Goal: Transaction & Acquisition: Purchase product/service

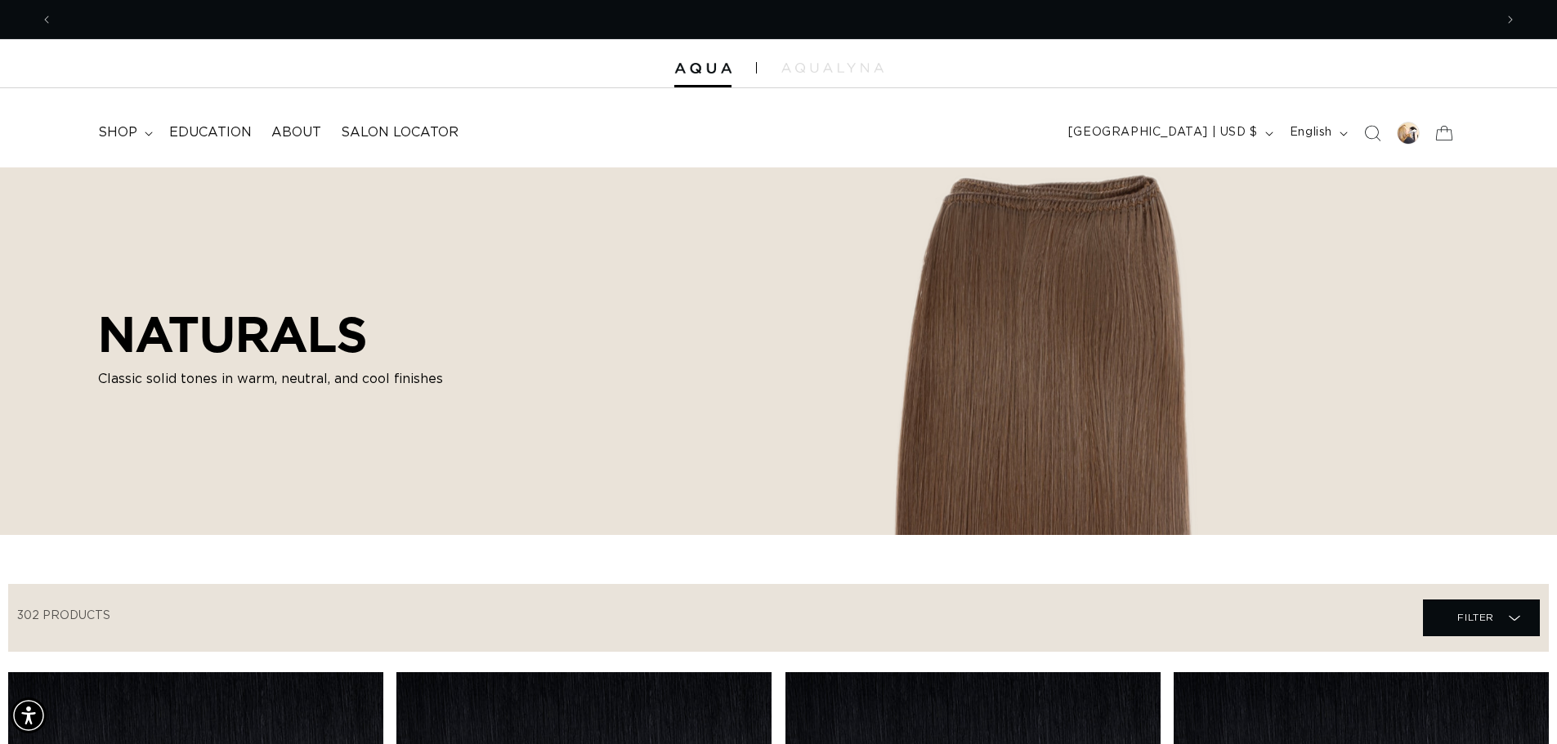
scroll to position [0, 2881]
click at [145, 133] on icon at bounding box center [148, 134] width 7 height 4
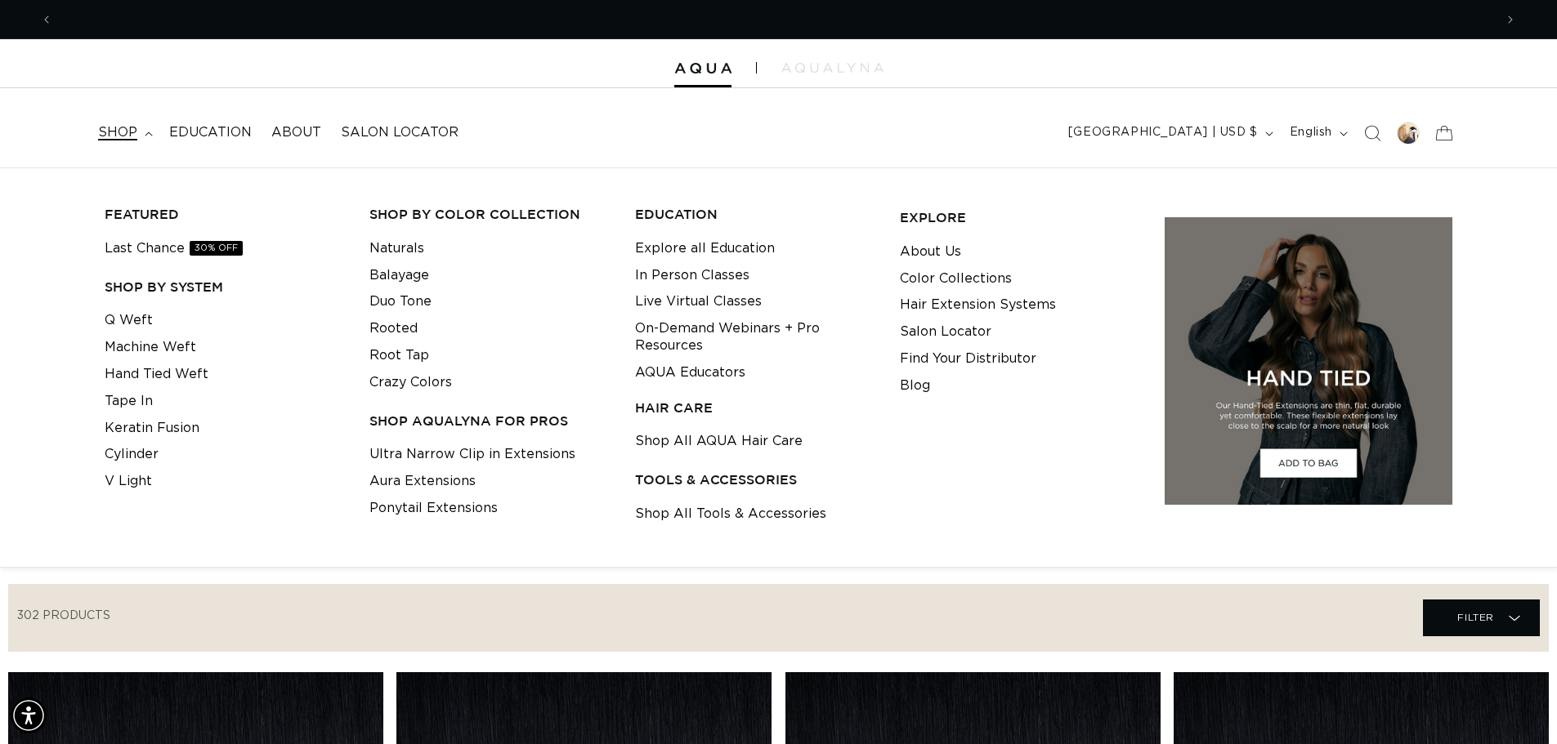
scroll to position [0, 0]
click at [132, 405] on link "Tape In" at bounding box center [129, 401] width 48 height 27
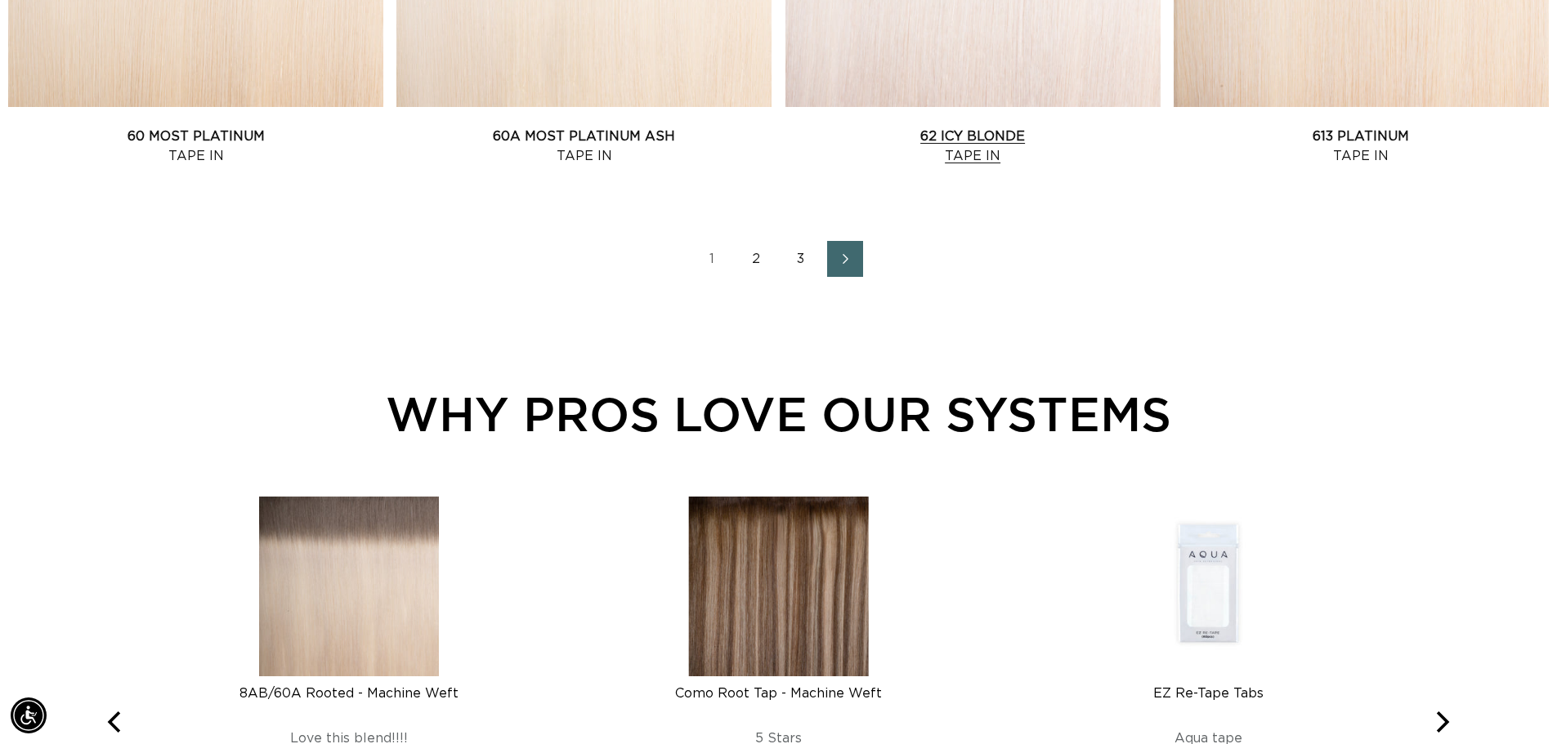
scroll to position [0, 1441]
click at [877, 127] on link "62 Icy Blonde Tape In" at bounding box center [972, 146] width 375 height 39
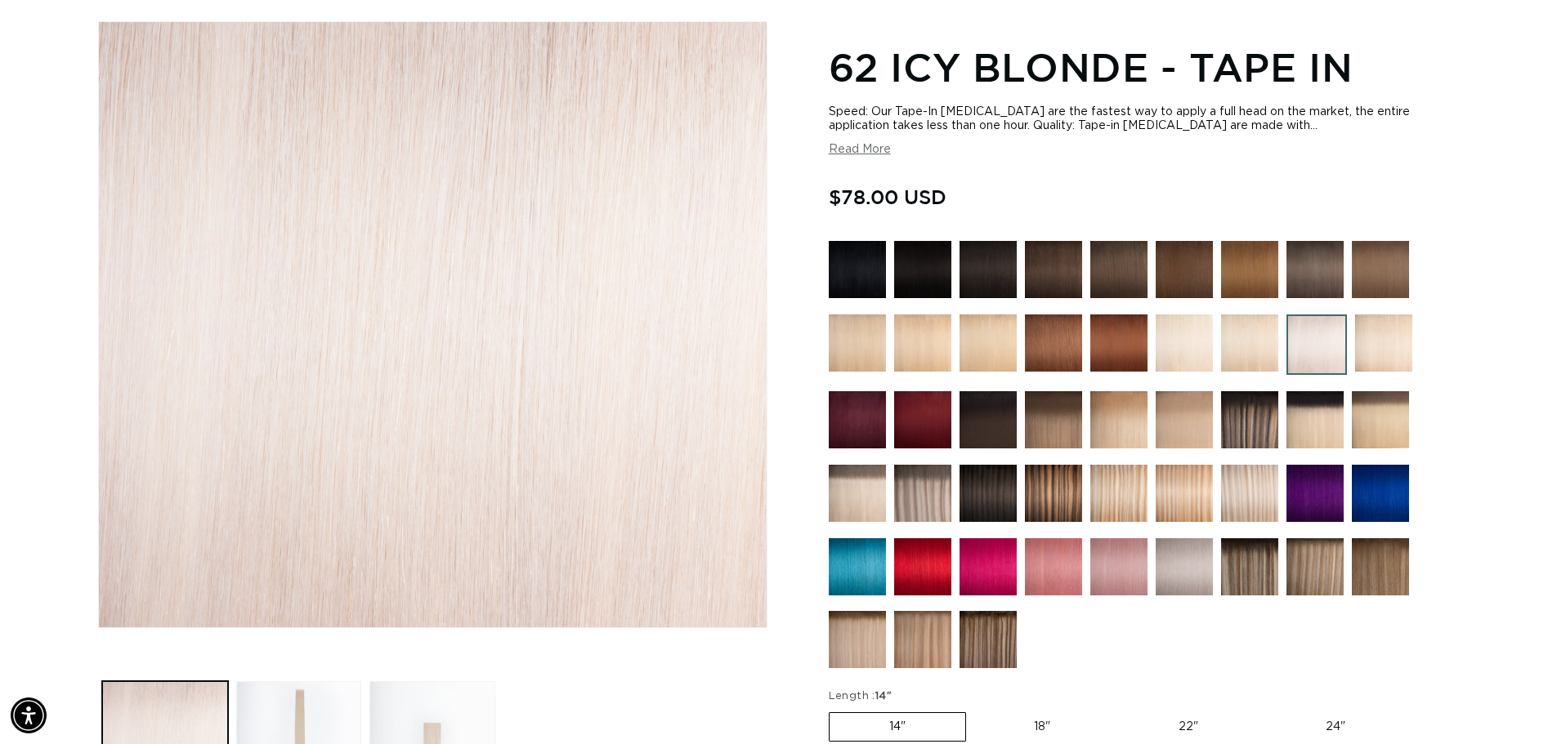
scroll to position [567, 0]
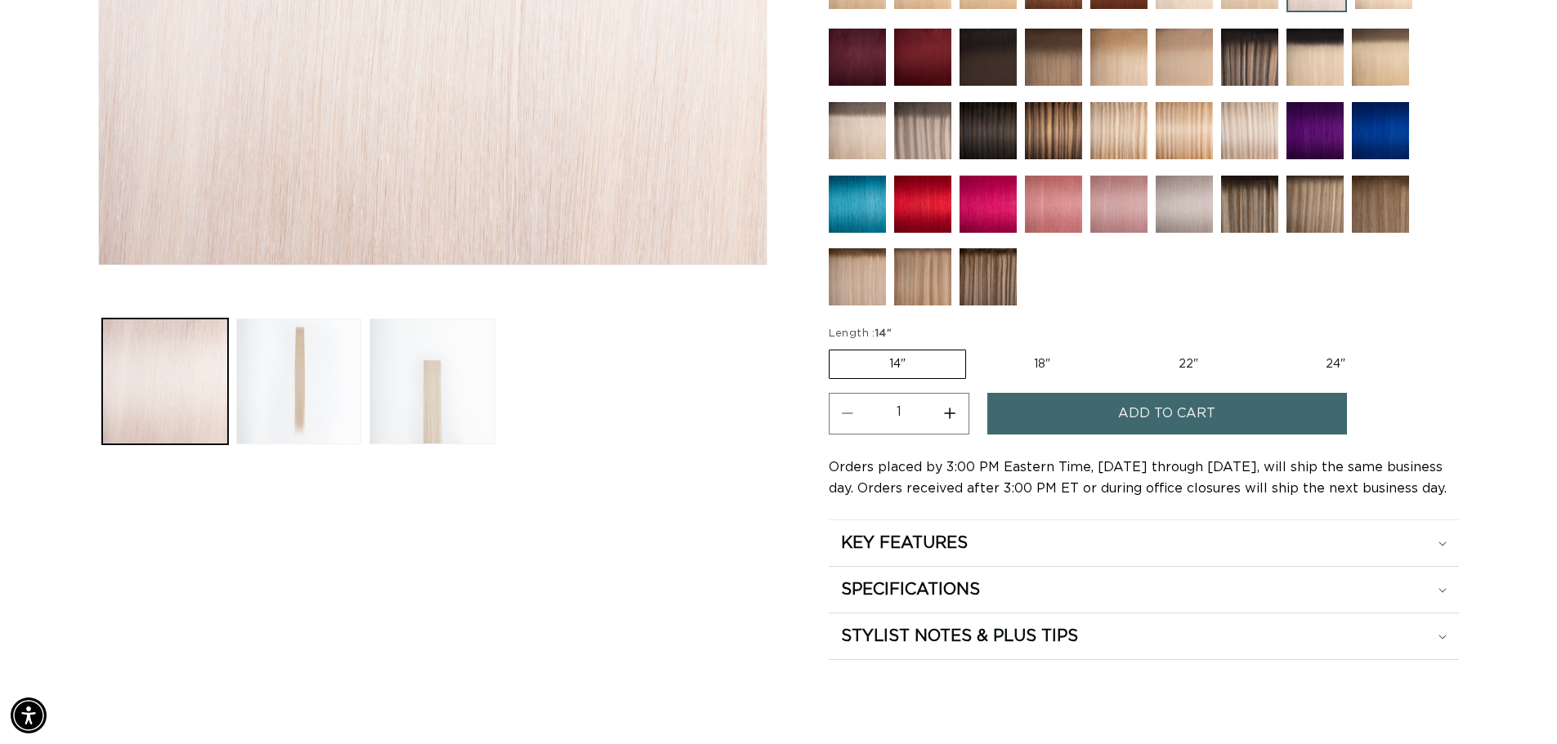
click at [1191, 361] on label "22" Variant sold out or unavailable" at bounding box center [1188, 365] width 139 height 28
click at [1119, 347] on input "22" Variant sold out or unavailable" at bounding box center [1118, 346] width 1 height 1
radio input "true"
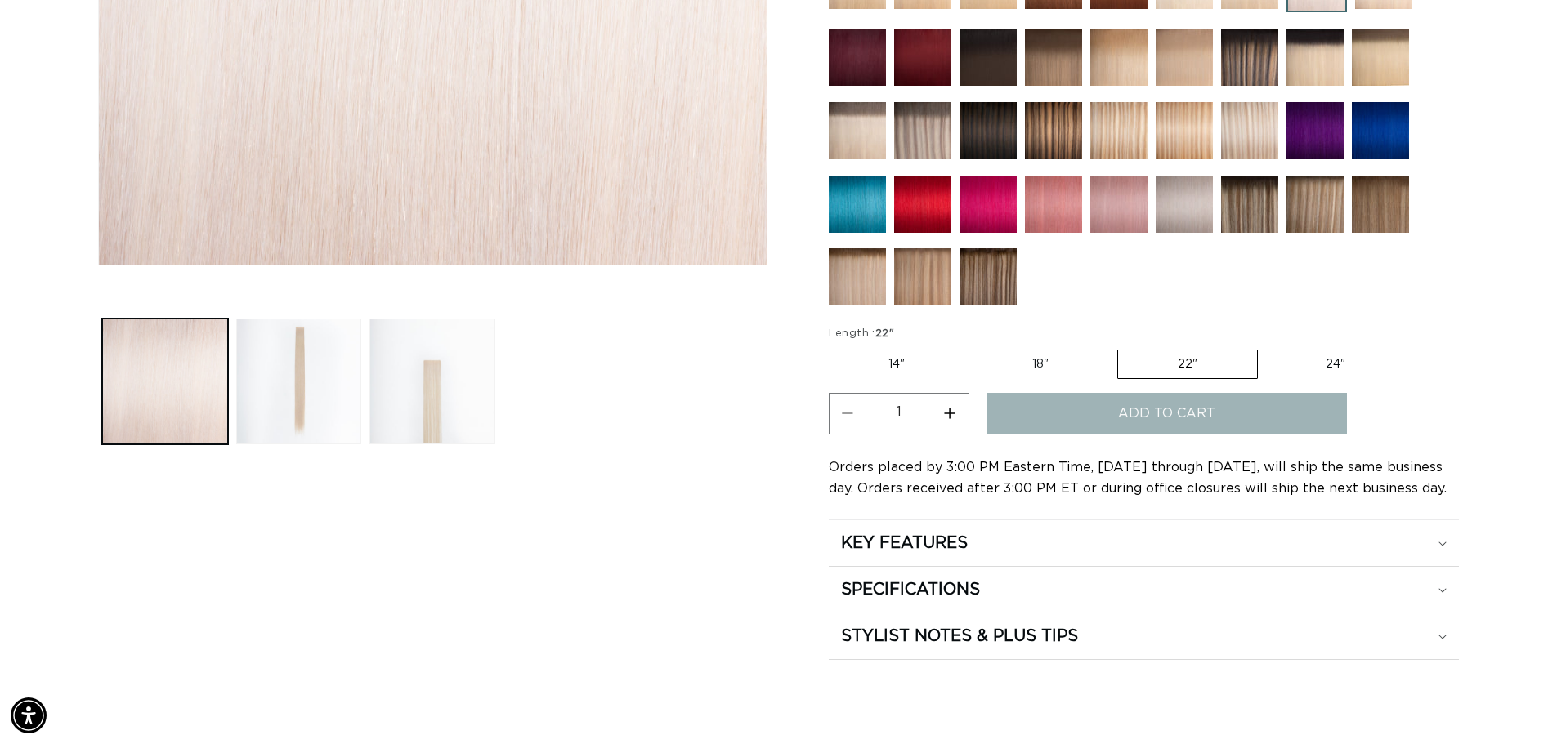
scroll to position [0, 1441]
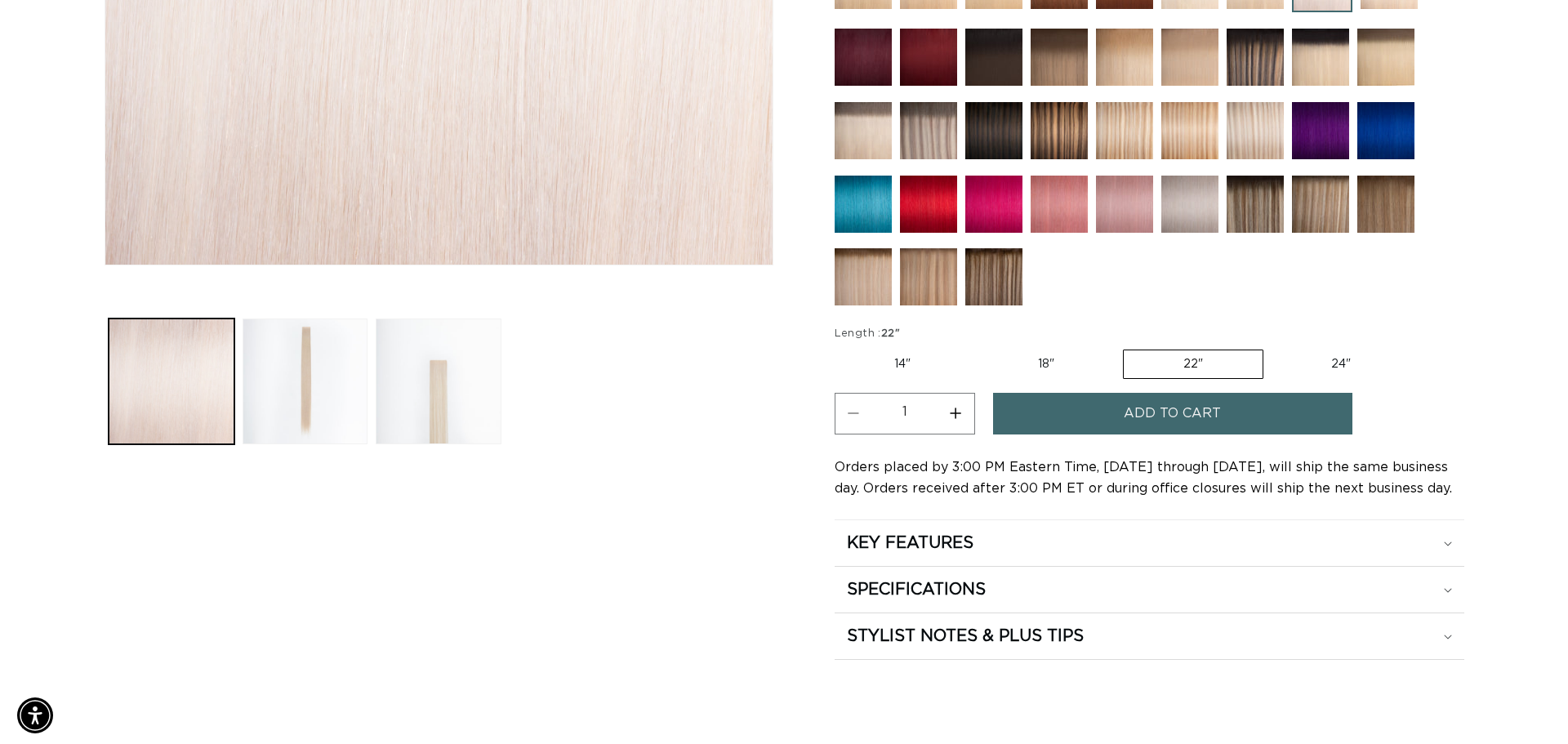
scroll to position [0, 2879]
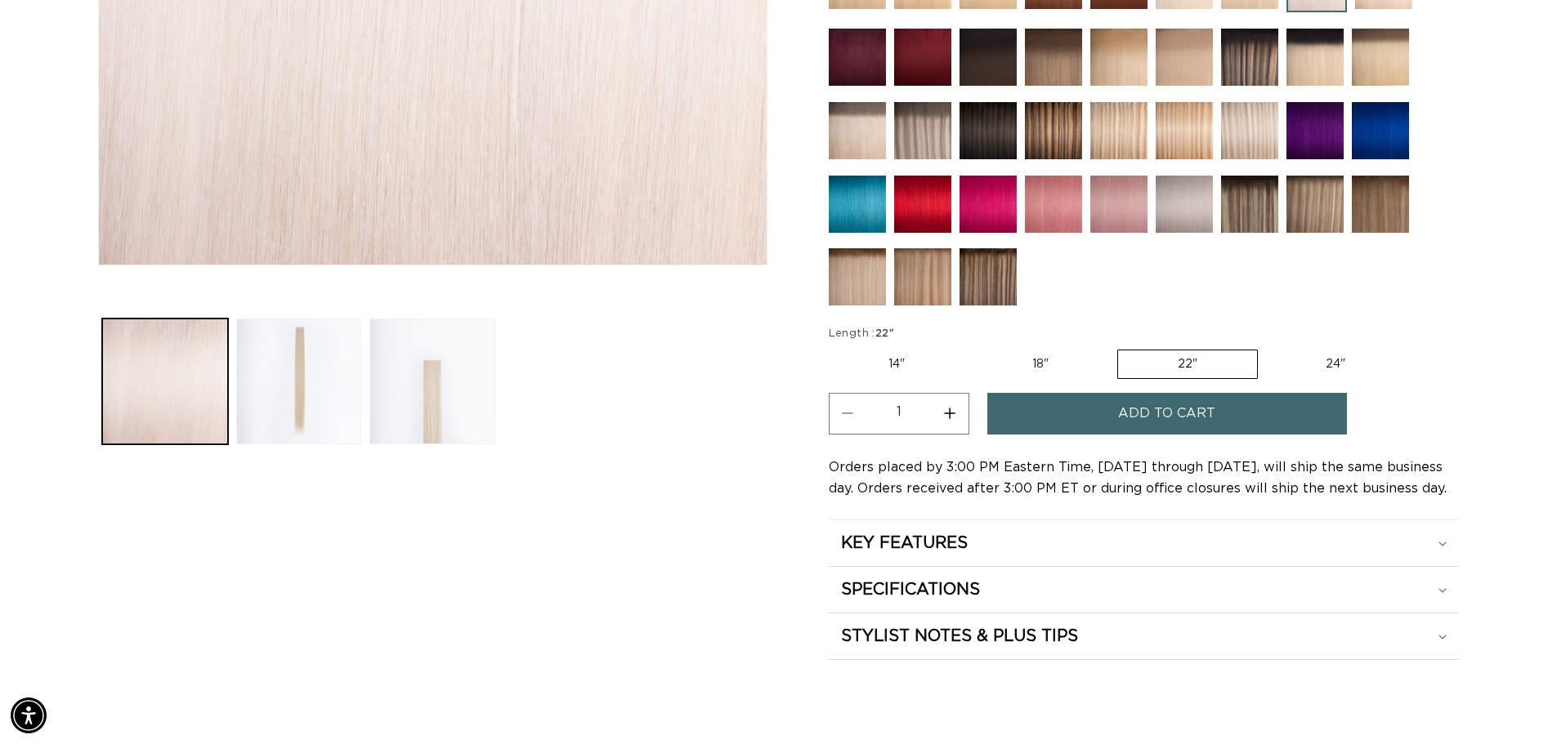
click at [1162, 423] on span "Add to cart" at bounding box center [1166, 414] width 97 height 42
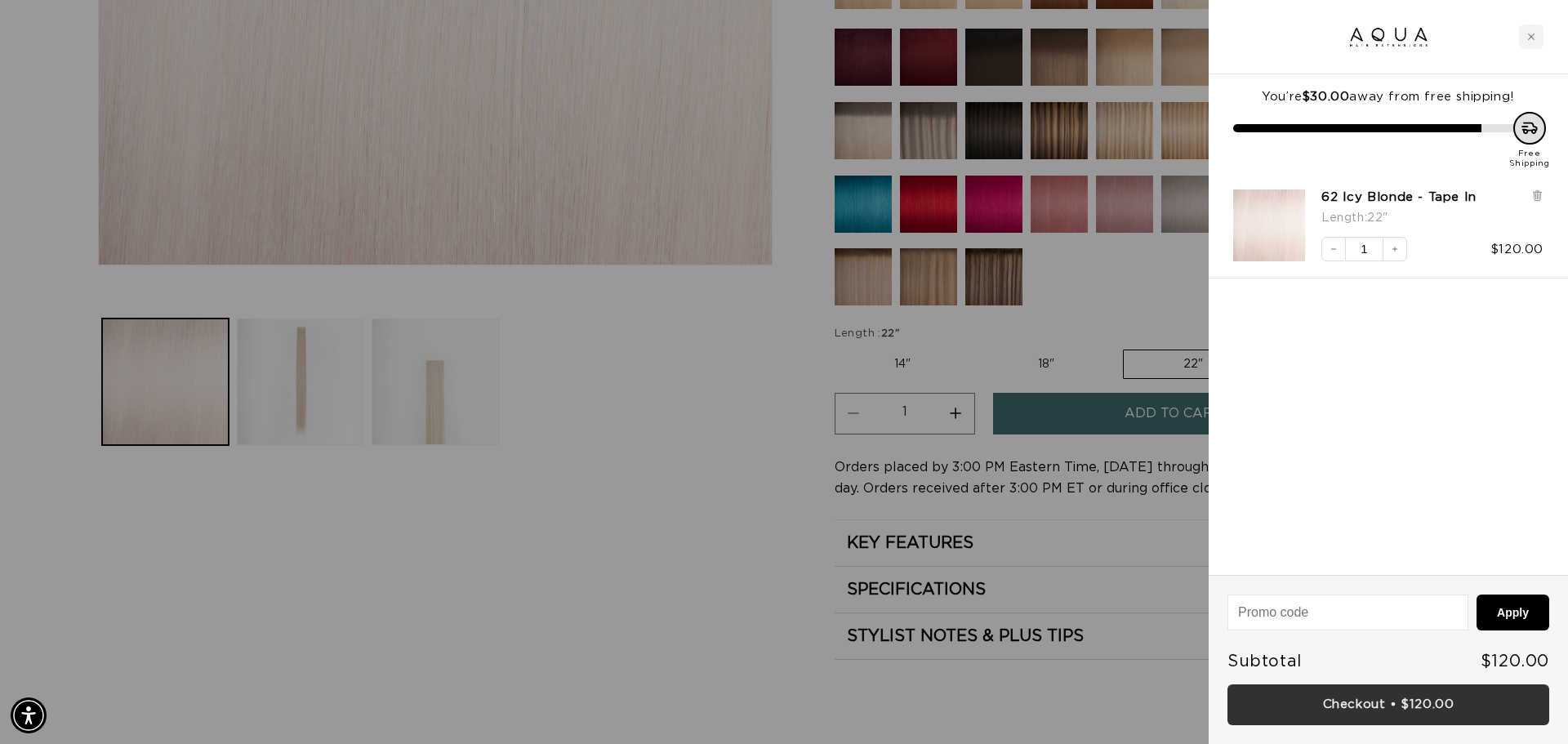
scroll to position [0, 1452]
click at [1404, 702] on link "Checkout • $120.00" at bounding box center [1388, 706] width 322 height 42
